Goal: Navigation & Orientation: Find specific page/section

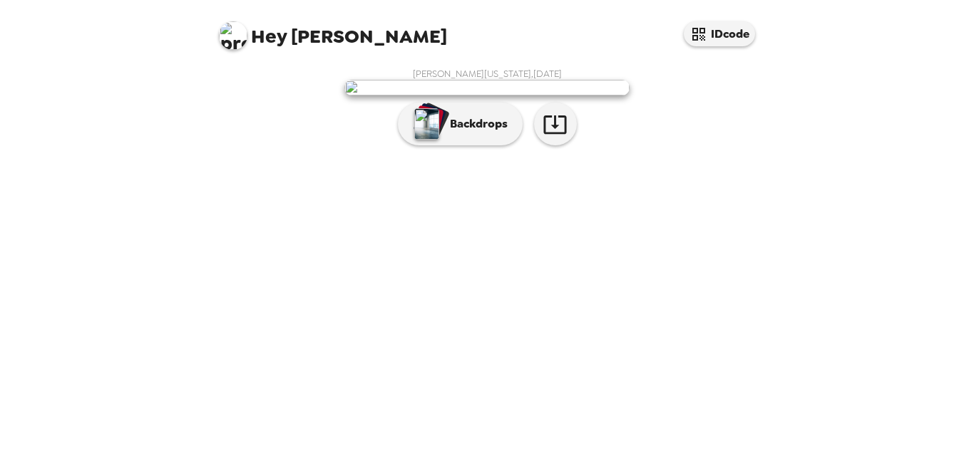
scroll to position [64, 0]
click at [563, 145] on button "button" at bounding box center [555, 124] width 43 height 43
